Goal: Task Accomplishment & Management: Use online tool/utility

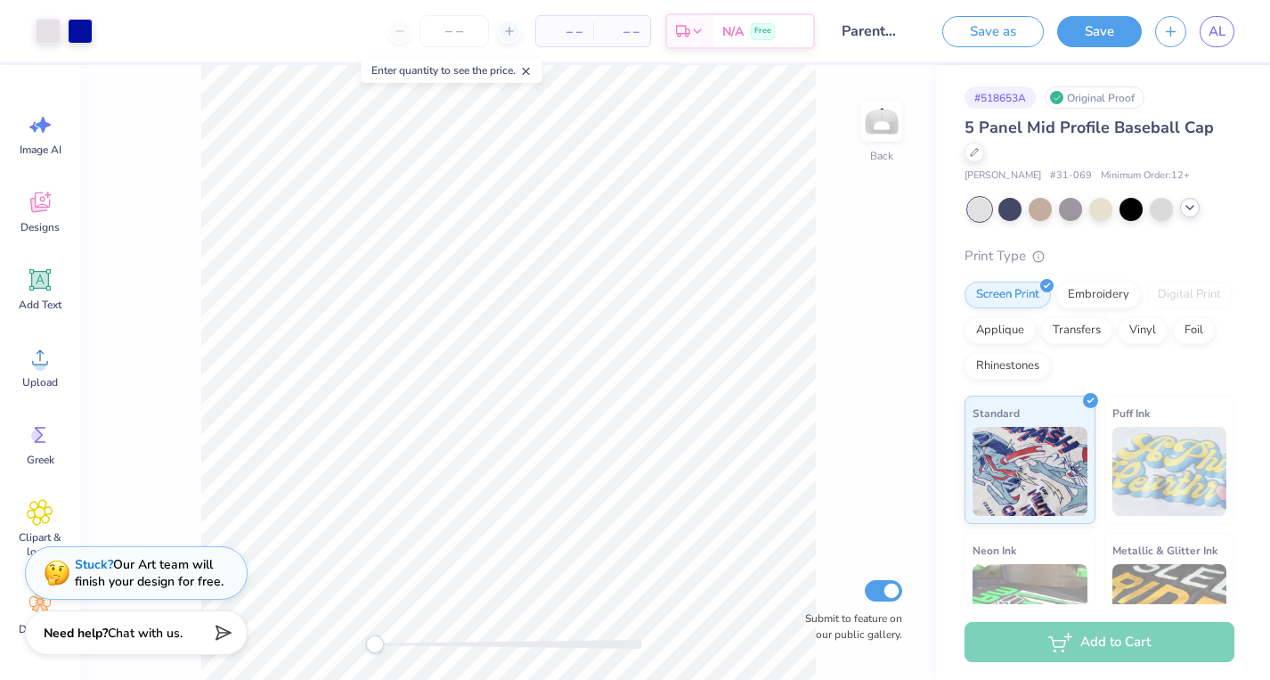
click at [1194, 210] on icon at bounding box center [1190, 207] width 14 height 14
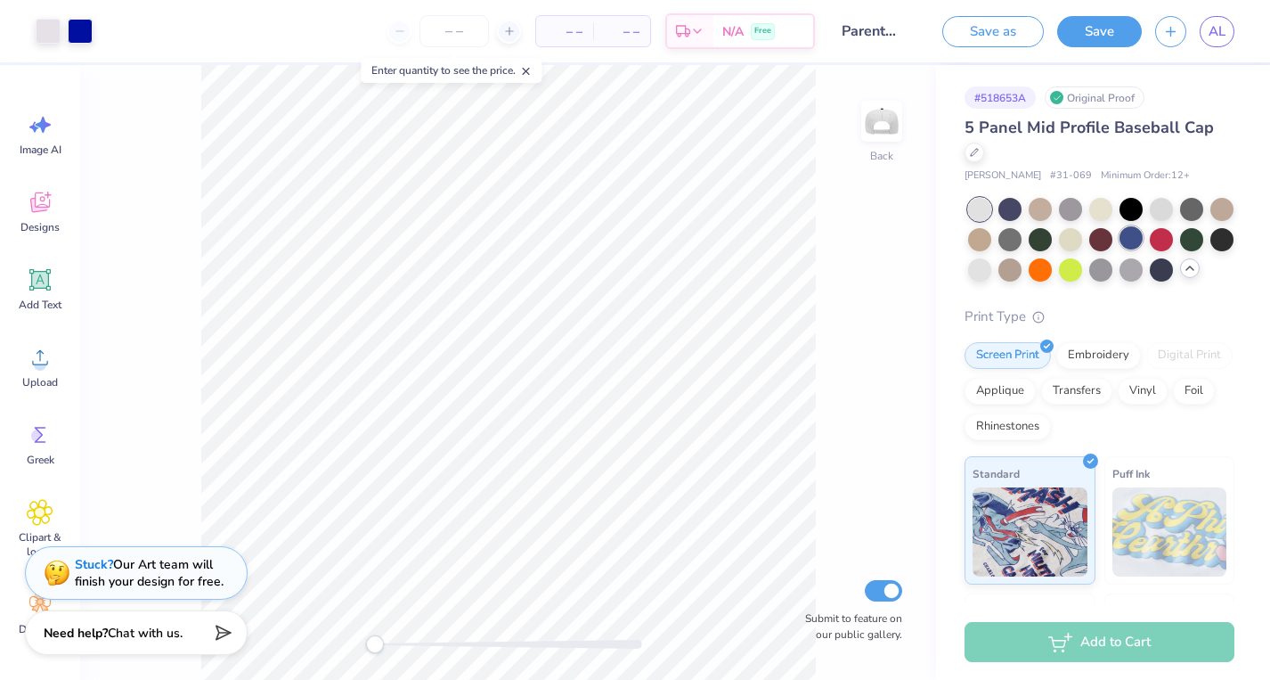
click at [1122, 240] on div at bounding box center [1131, 237] width 23 height 23
click at [1166, 273] on div at bounding box center [1161, 268] width 23 height 23
click at [77, 37] on div at bounding box center [80, 29] width 25 height 25
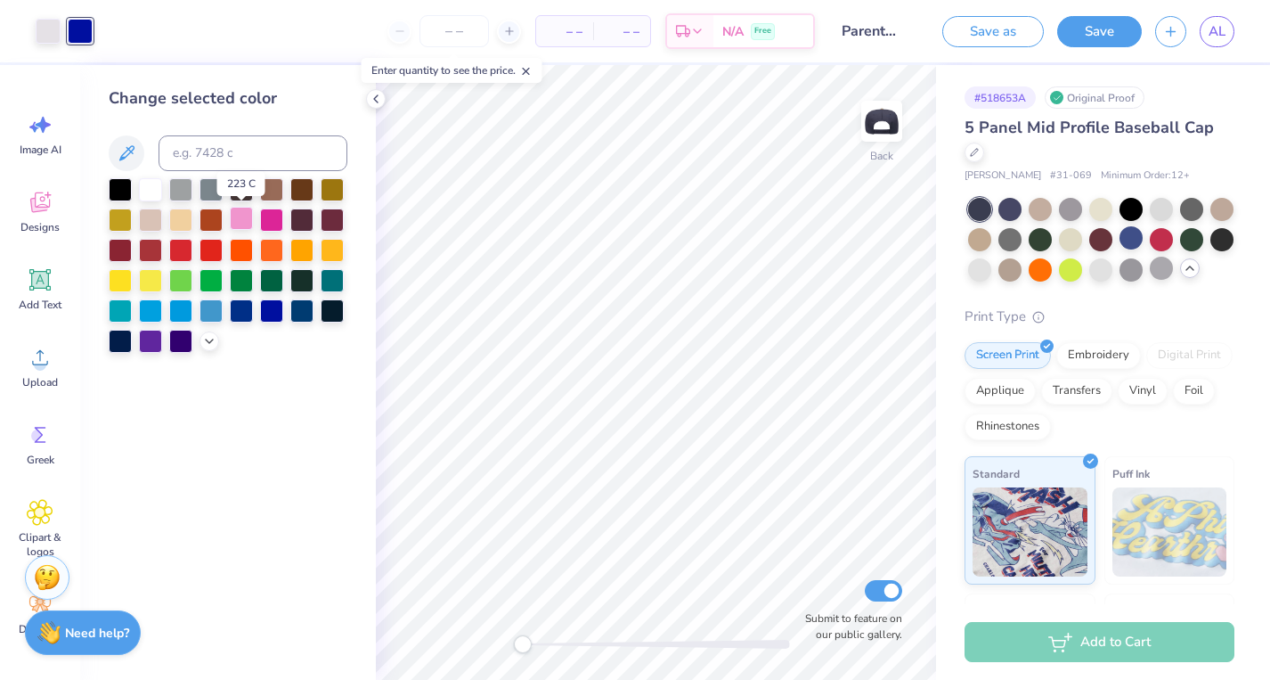
click at [235, 219] on div at bounding box center [241, 218] width 23 height 23
click at [265, 320] on div at bounding box center [271, 309] width 23 height 23
click at [369, 92] on icon at bounding box center [376, 99] width 14 height 14
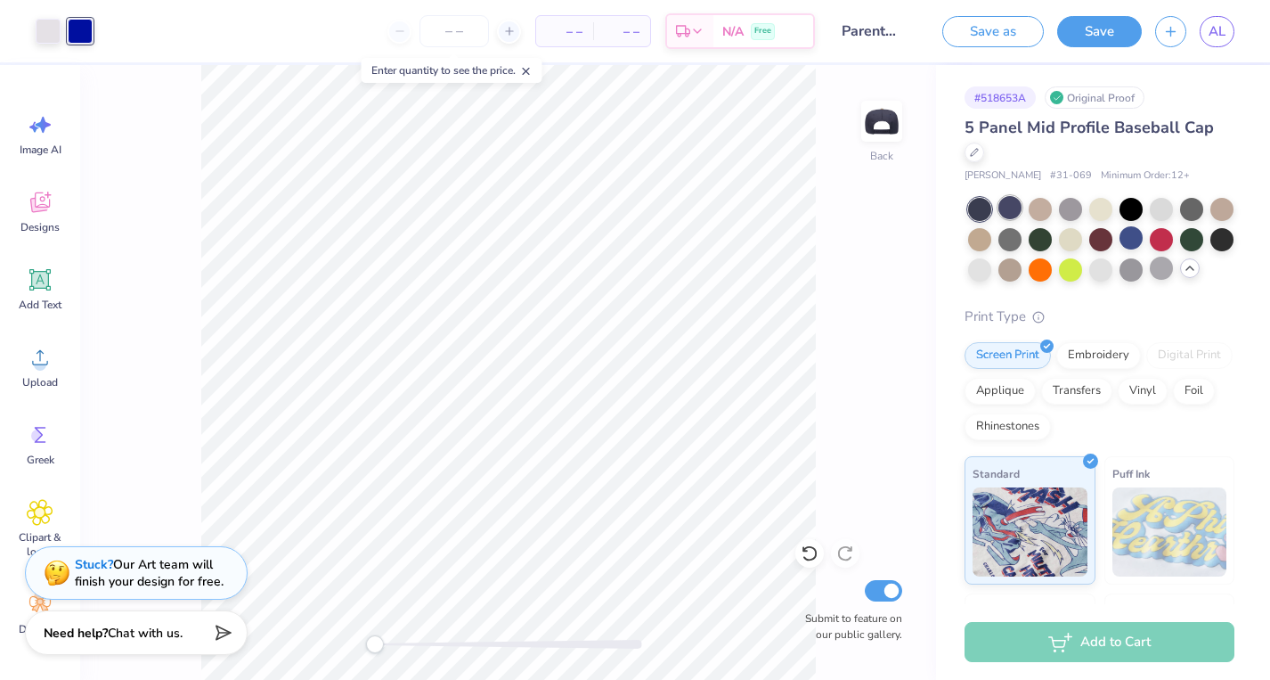
click at [1013, 208] on div at bounding box center [1010, 207] width 23 height 23
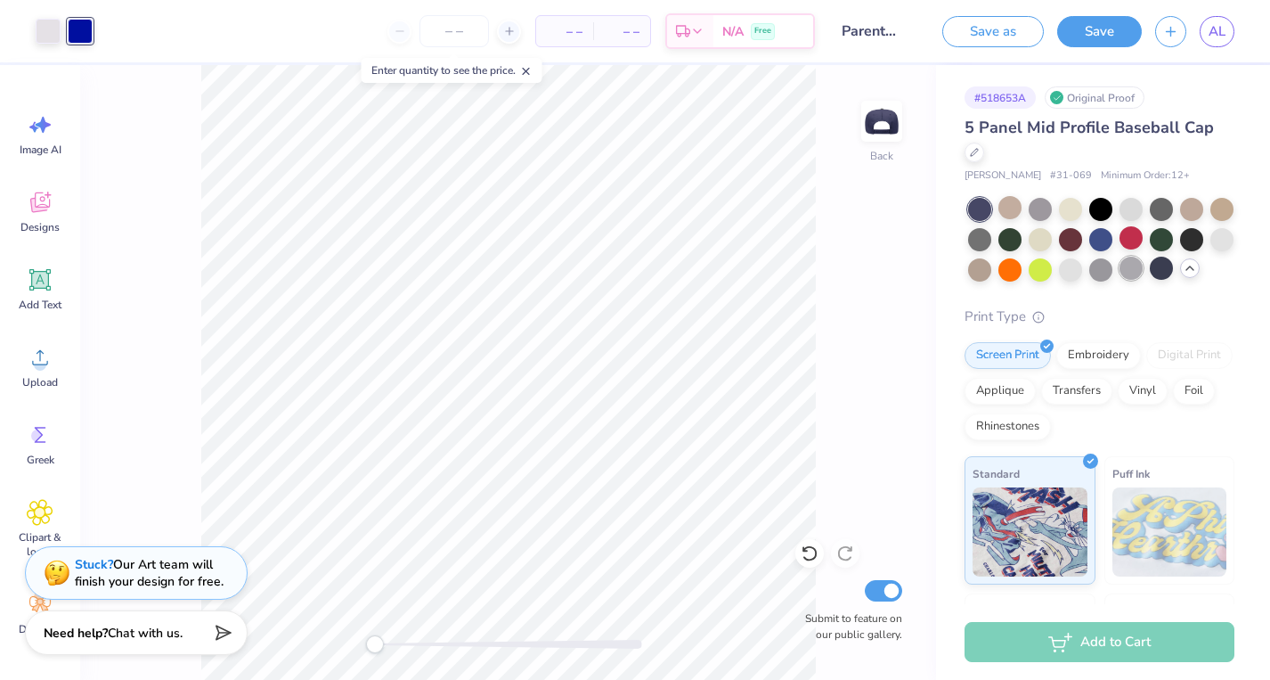
click at [1126, 258] on div at bounding box center [1131, 268] width 23 height 23
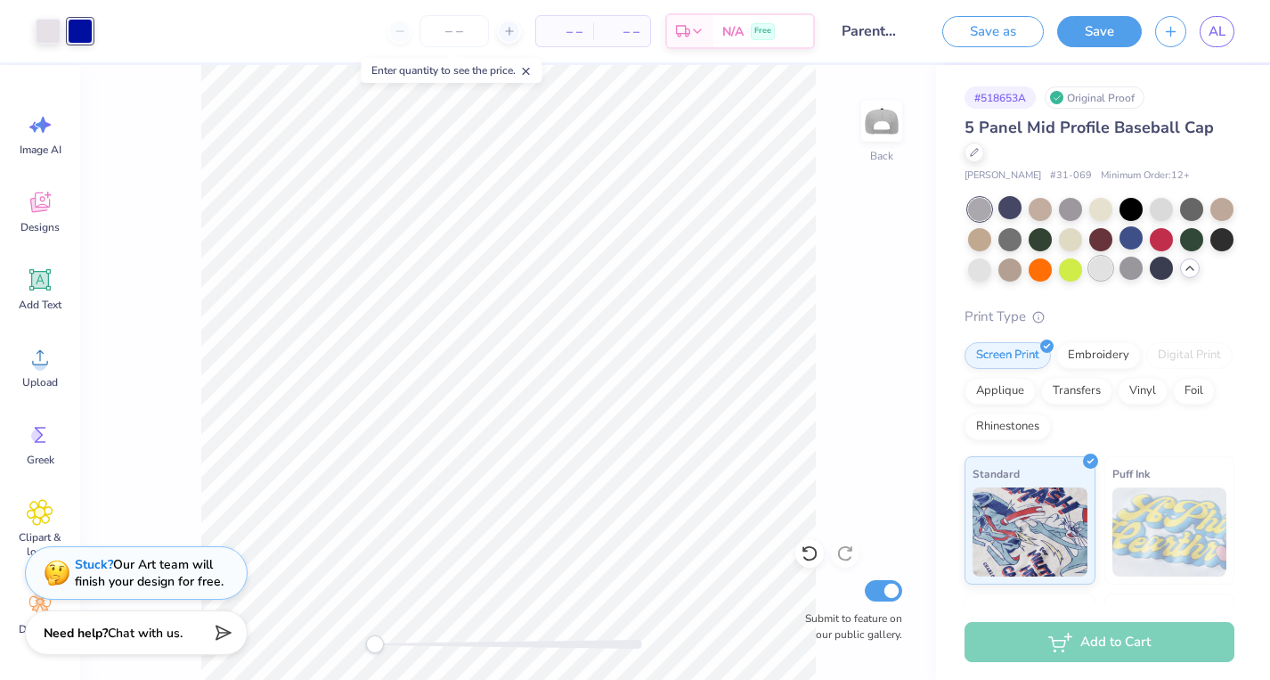
click at [1091, 273] on div at bounding box center [1100, 268] width 23 height 23
click at [975, 149] on icon at bounding box center [974, 150] width 9 height 9
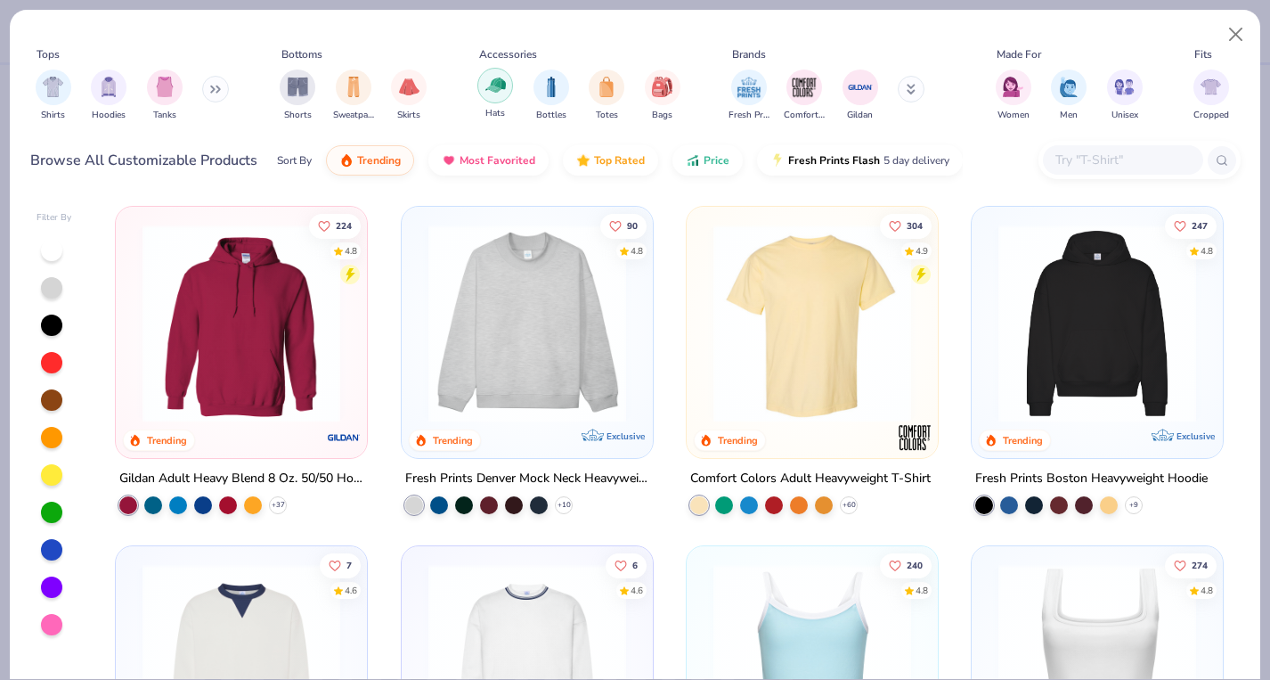
click at [490, 94] on img "filter for Hats" at bounding box center [495, 85] width 20 height 20
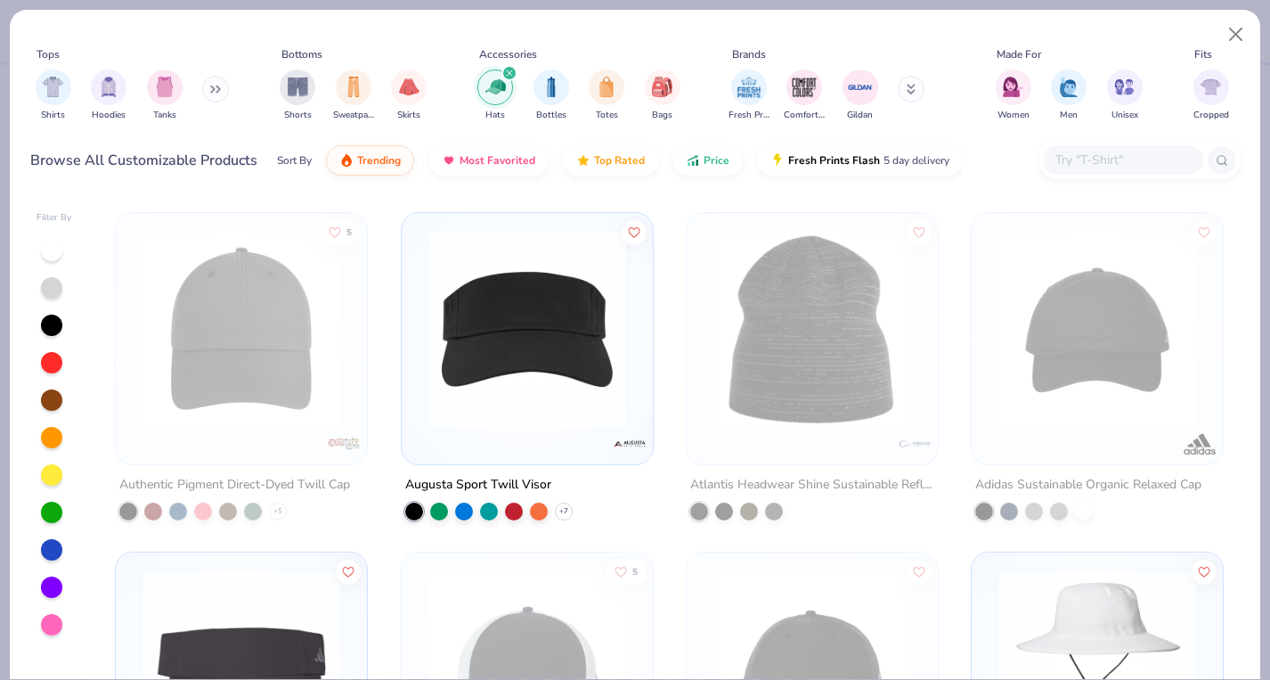
scroll to position [8016, 0]
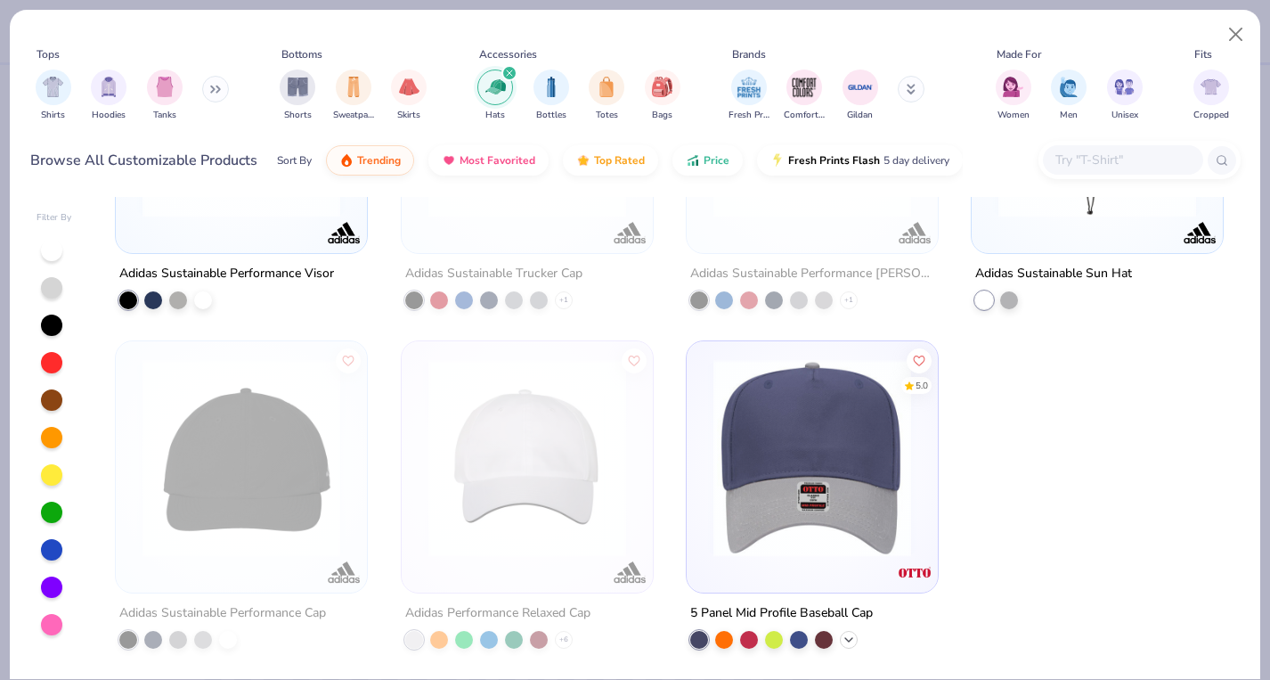
click at [847, 638] on icon at bounding box center [849, 639] width 14 height 14
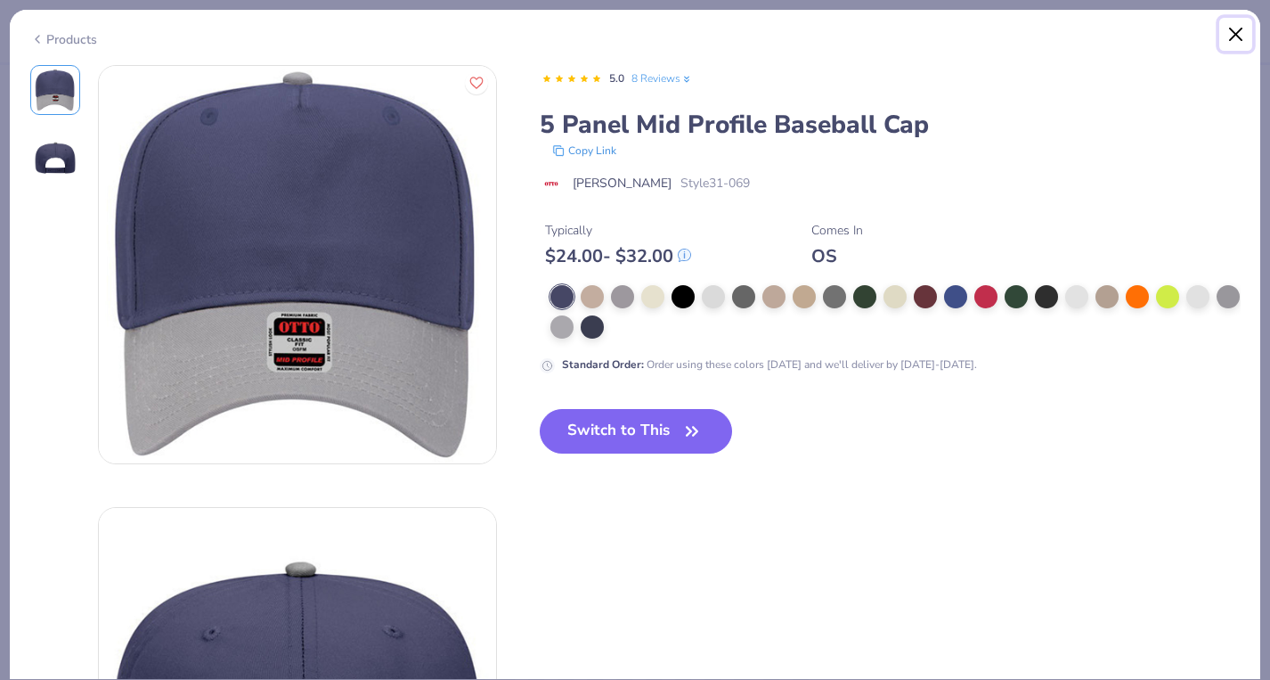
click at [1244, 47] on button "Close" at bounding box center [1236, 35] width 34 height 34
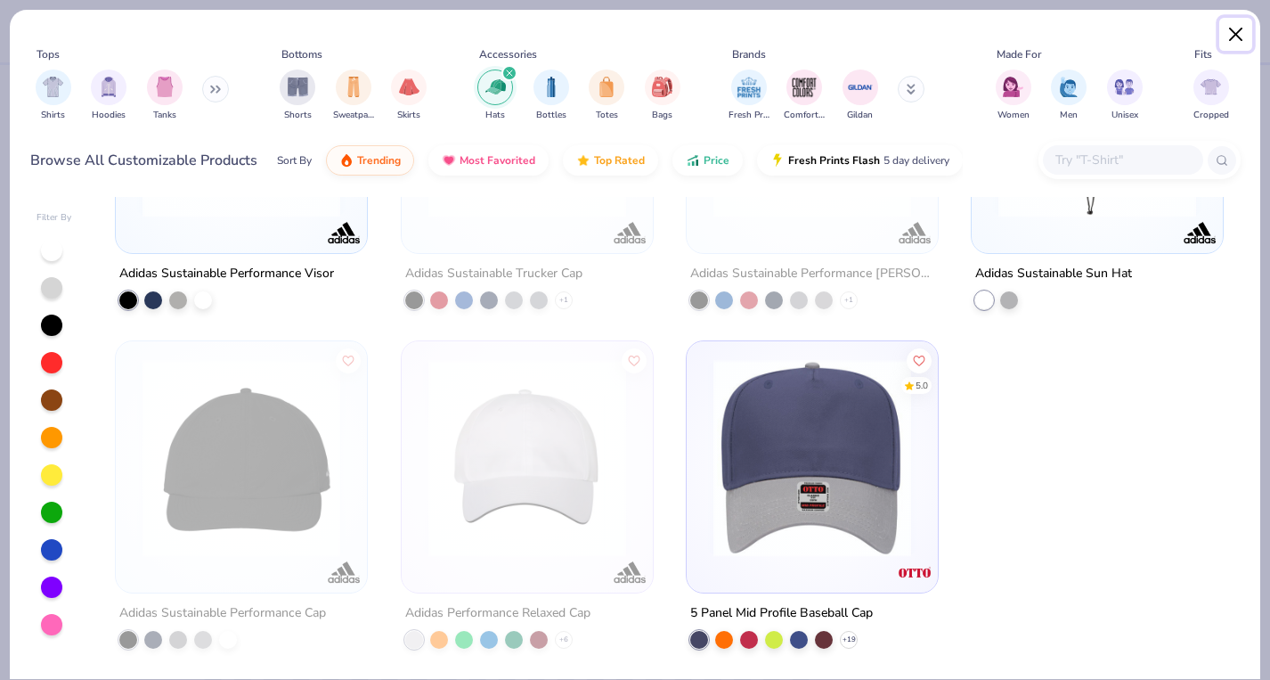
click at [1221, 33] on button "Close" at bounding box center [1236, 35] width 34 height 34
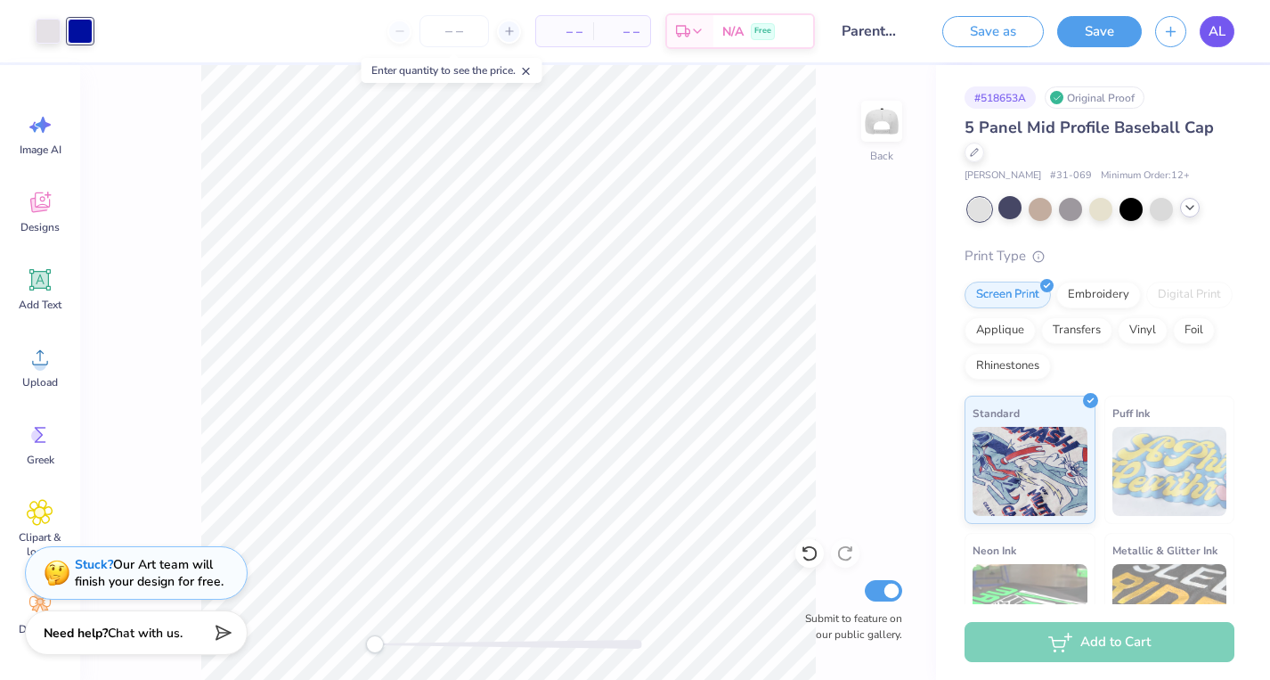
click at [1209, 28] on span "AL" at bounding box center [1217, 31] width 17 height 20
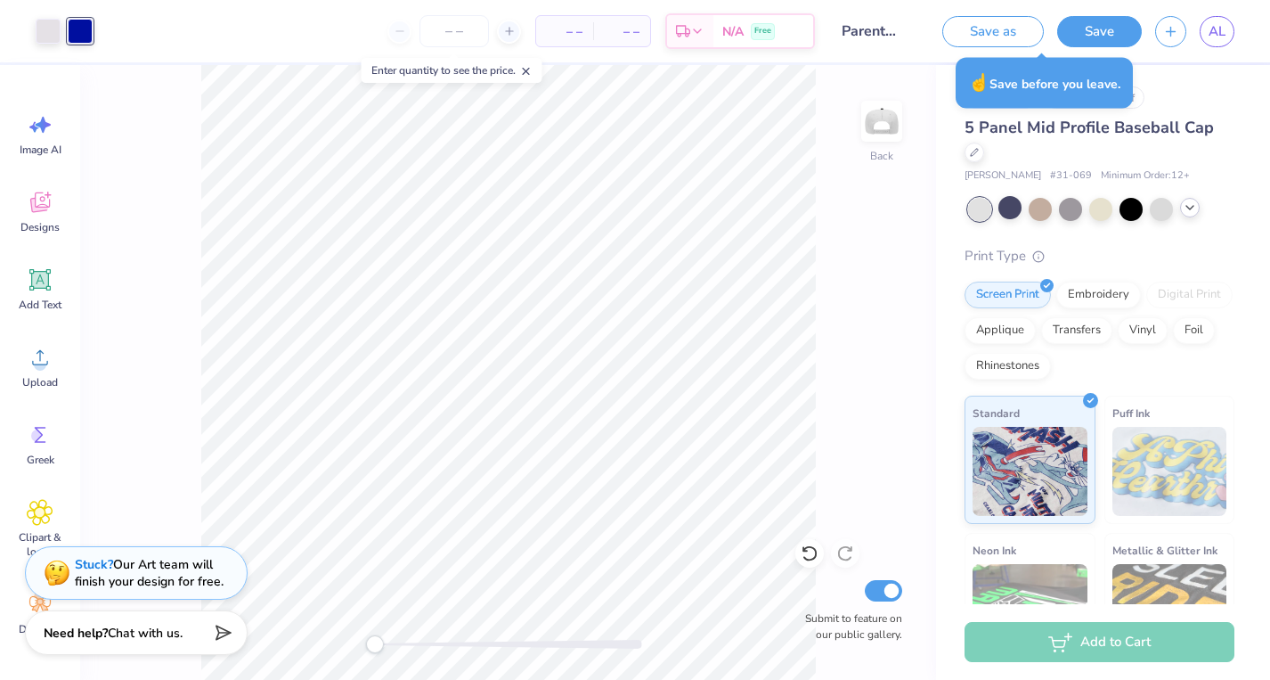
click at [1108, 7] on div "Save as Save AL" at bounding box center [1099, 31] width 341 height 62
click at [1100, 26] on button "Save" at bounding box center [1099, 28] width 85 height 31
click at [1233, 23] on link "AL" at bounding box center [1217, 31] width 35 height 31
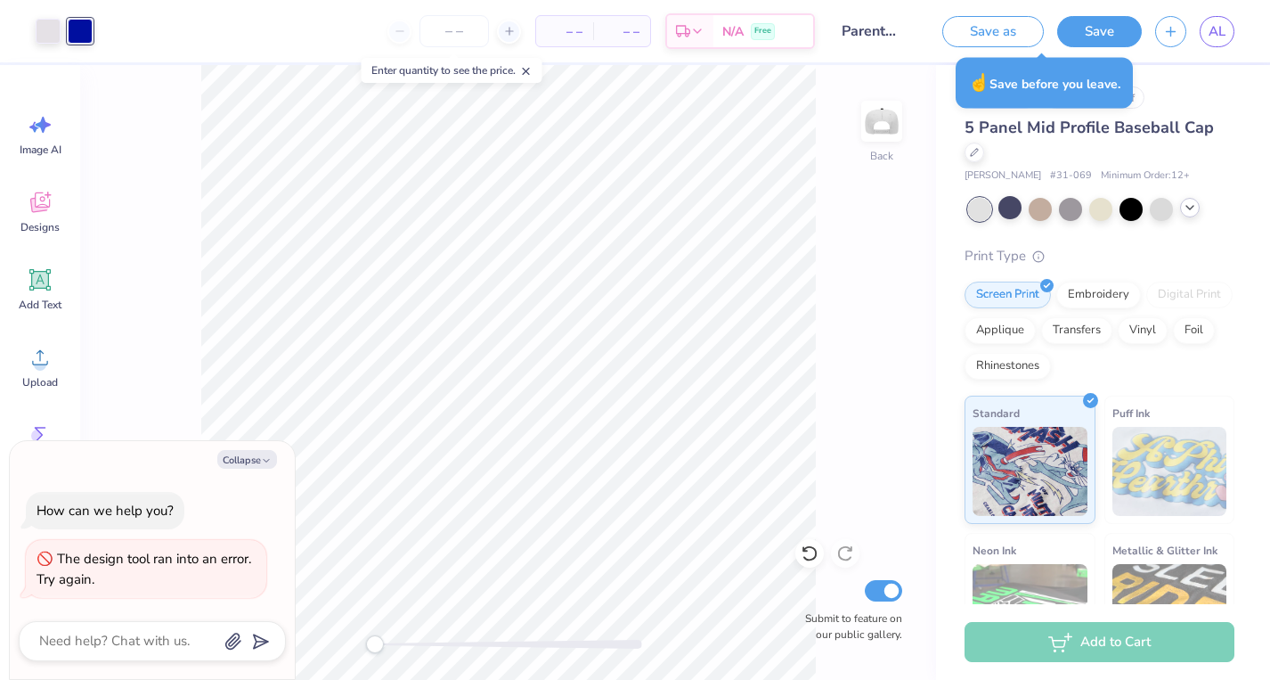
click at [1212, 57] on div "Save as Save AL" at bounding box center [1099, 31] width 341 height 62
click at [1215, 24] on span "AL" at bounding box center [1217, 31] width 17 height 20
